Goal: Information Seeking & Learning: Learn about a topic

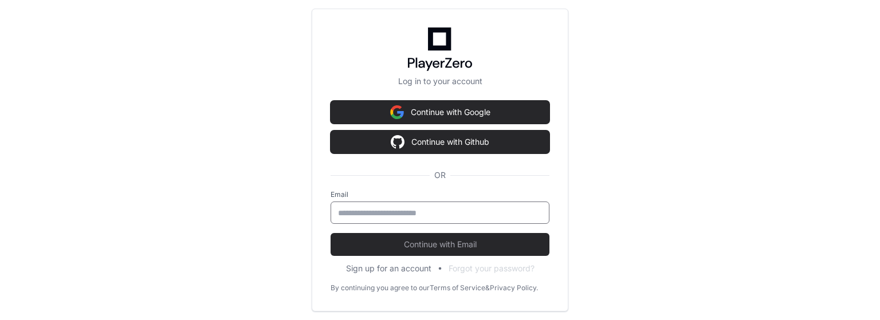
click at [425, 213] on input "email" at bounding box center [440, 212] width 204 height 11
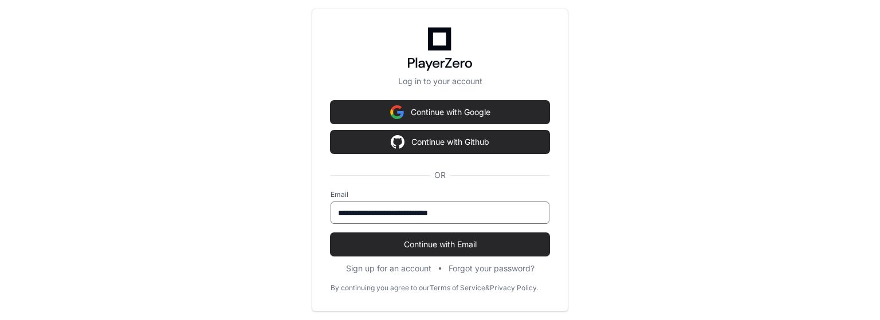
type input "**********"
click at [331, 233] on button "Continue with Email" at bounding box center [440, 244] width 219 height 23
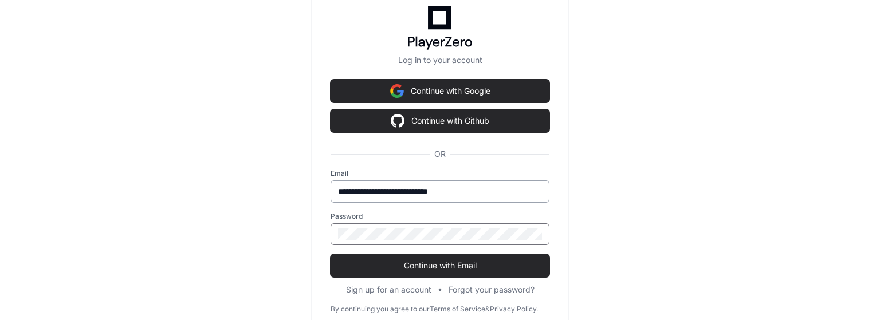
click at [331, 254] on button "Continue with Email" at bounding box center [440, 265] width 219 height 23
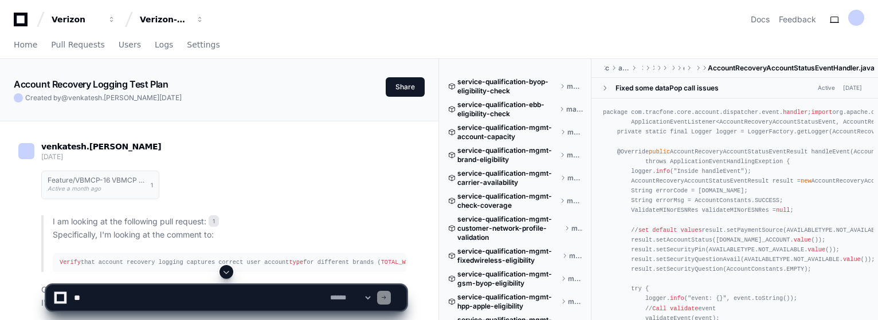
click at [399, 183] on div "Feature/VBMCP-16 VBMCP 94 without last release code Active a month ago 1" at bounding box center [223, 185] width 365 height 42
click at [372, 297] on select "**********" at bounding box center [350, 298] width 45 height 8
click at [403, 209] on div "Feature/VBMCP-16 VBMCP 94 without last release code Active a month ago 1 I am l…" at bounding box center [223, 237] width 365 height 146
click at [351, 174] on div "Feature/VBMCP-16 VBMCP 94 without last release code Active a month ago 1" at bounding box center [223, 185] width 365 height 42
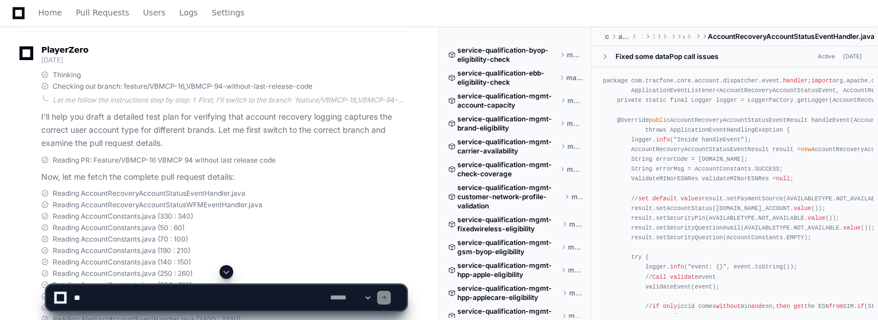
scroll to position [321, 0]
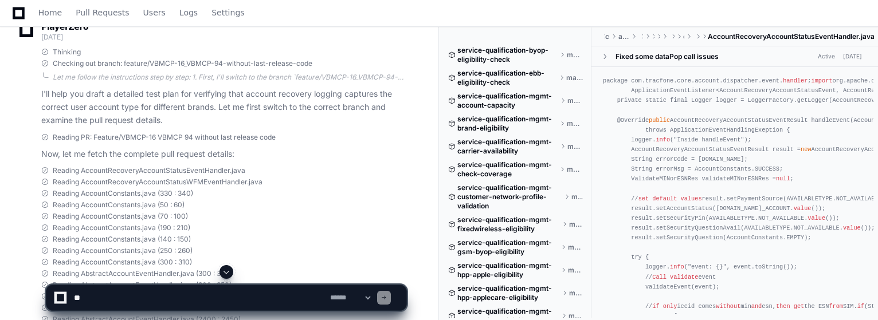
click at [227, 268] on span at bounding box center [226, 272] width 9 height 9
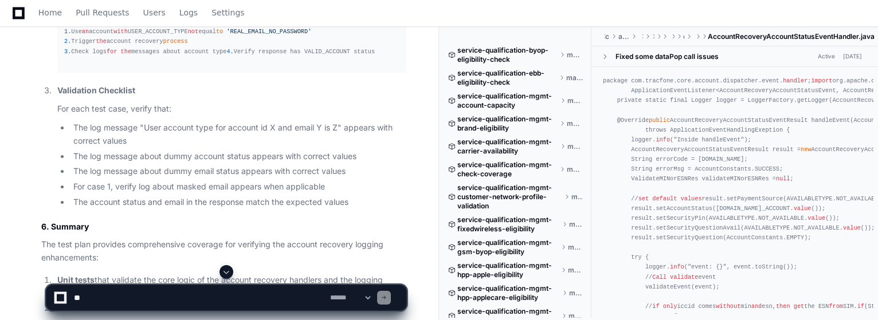
scroll to position [4186, 0]
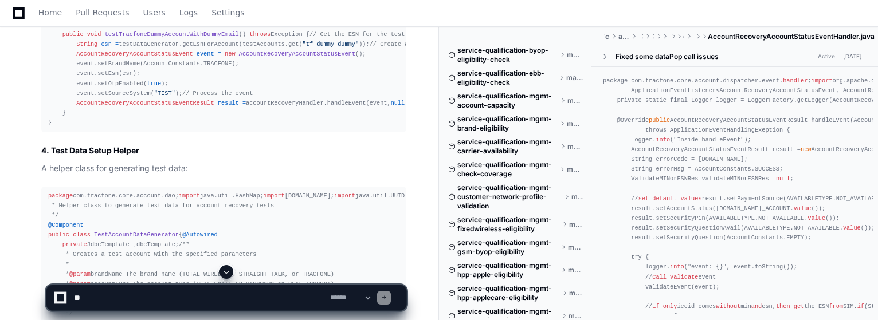
scroll to position [3316, 0]
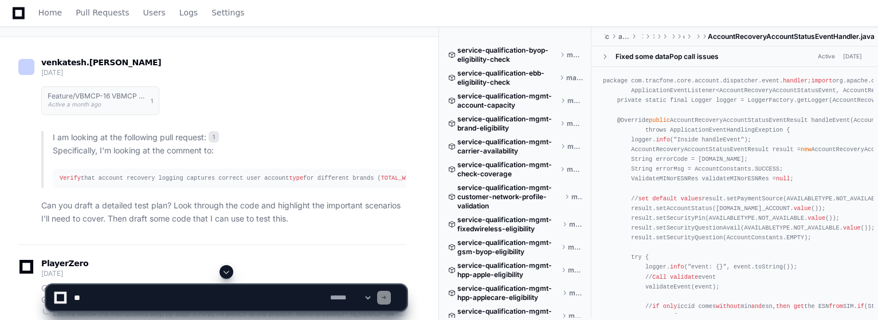
scroll to position [0, 0]
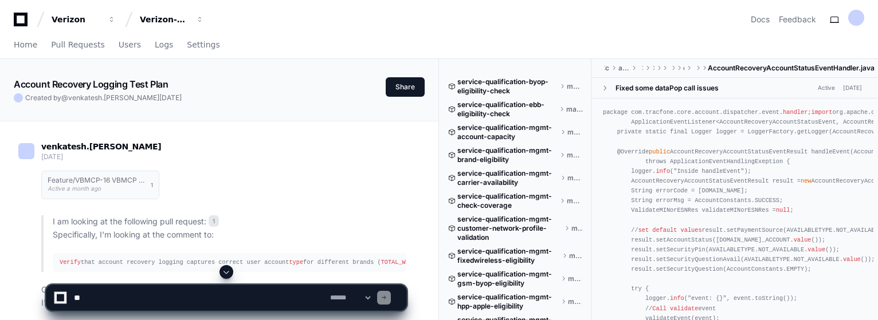
click at [406, 193] on div "Feature/VBMCP-16 VBMCP 94 without last release code Active a month ago 1" at bounding box center [223, 185] width 365 height 42
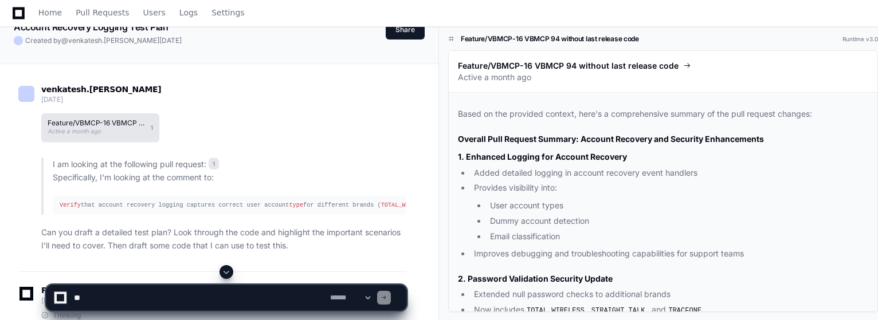
click at [142, 124] on h1 "Feature/VBMCP-16 VBMCP 94 without last release code" at bounding box center [96, 123] width 97 height 7
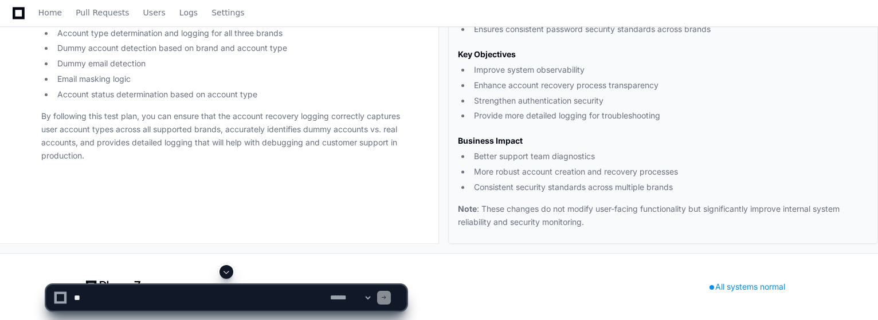
scroll to position [7563, 0]
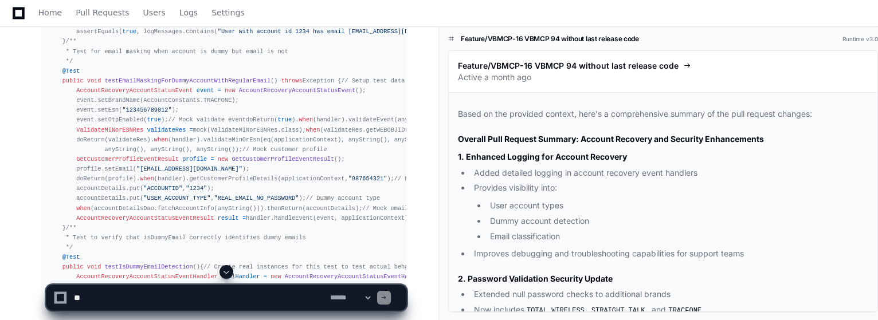
scroll to position [2177, 0]
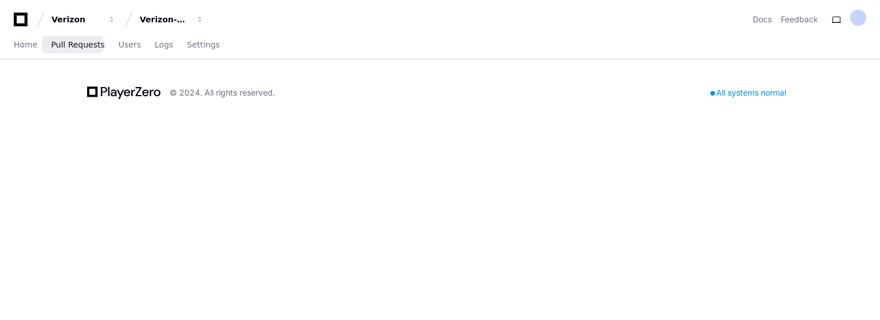
click at [61, 45] on span "Pull Requests" at bounding box center [77, 44] width 53 height 7
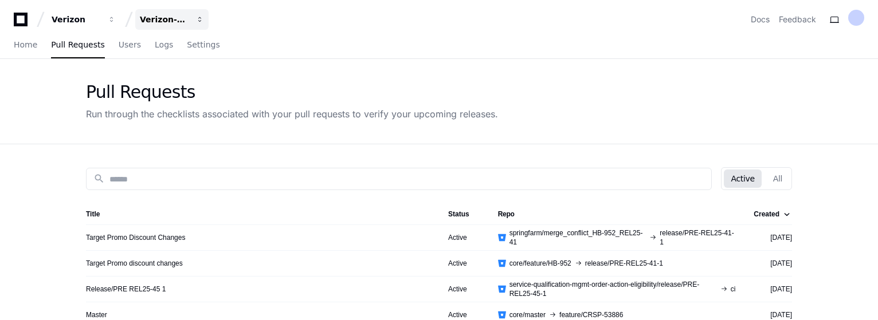
click at [160, 18] on div "Verizon-Clarify-Service-Qualifications" at bounding box center [164, 19] width 49 height 11
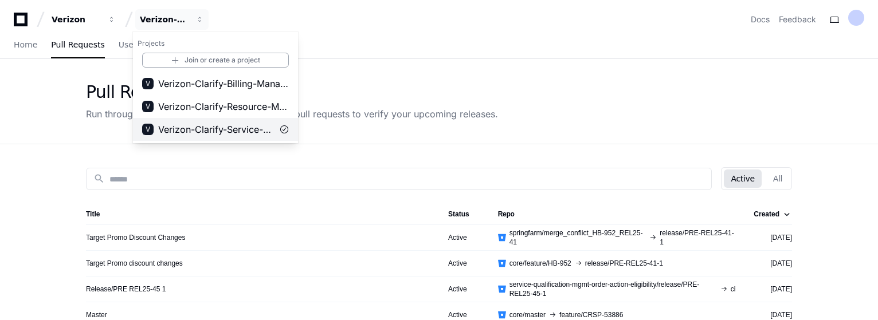
click at [246, 127] on span "Verizon-Clarify-Service-Qualifications" at bounding box center [215, 130] width 115 height 14
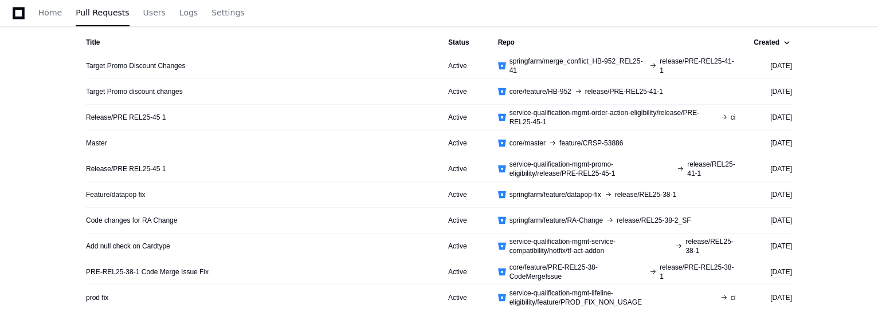
scroll to position [289, 0]
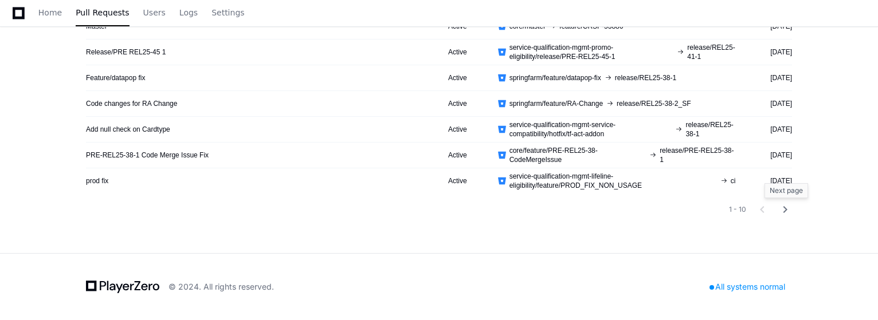
click at [783, 209] on mat-icon "chevron_right" at bounding box center [785, 210] width 14 height 14
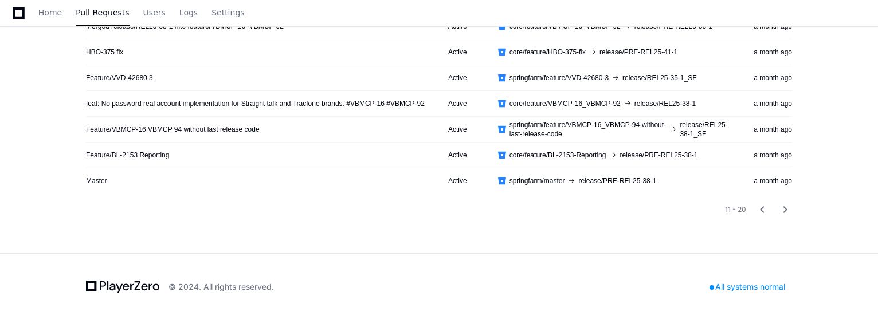
scroll to position [174, 0]
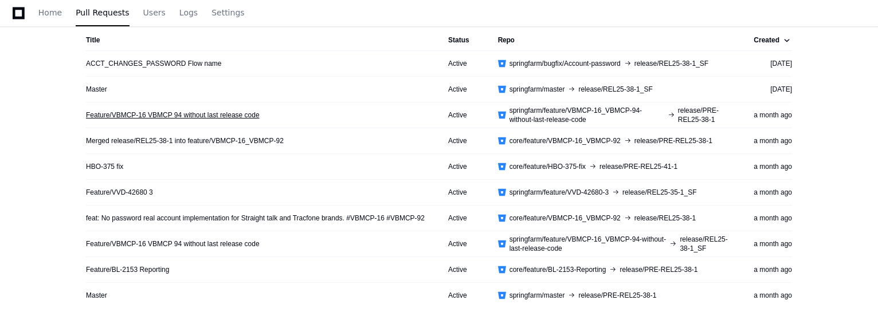
click at [225, 117] on link "Feature/VBMCP-16 VBMCP 94 without last release code" at bounding box center [173, 115] width 174 height 9
